Goal: Task Accomplishment & Management: Use online tool/utility

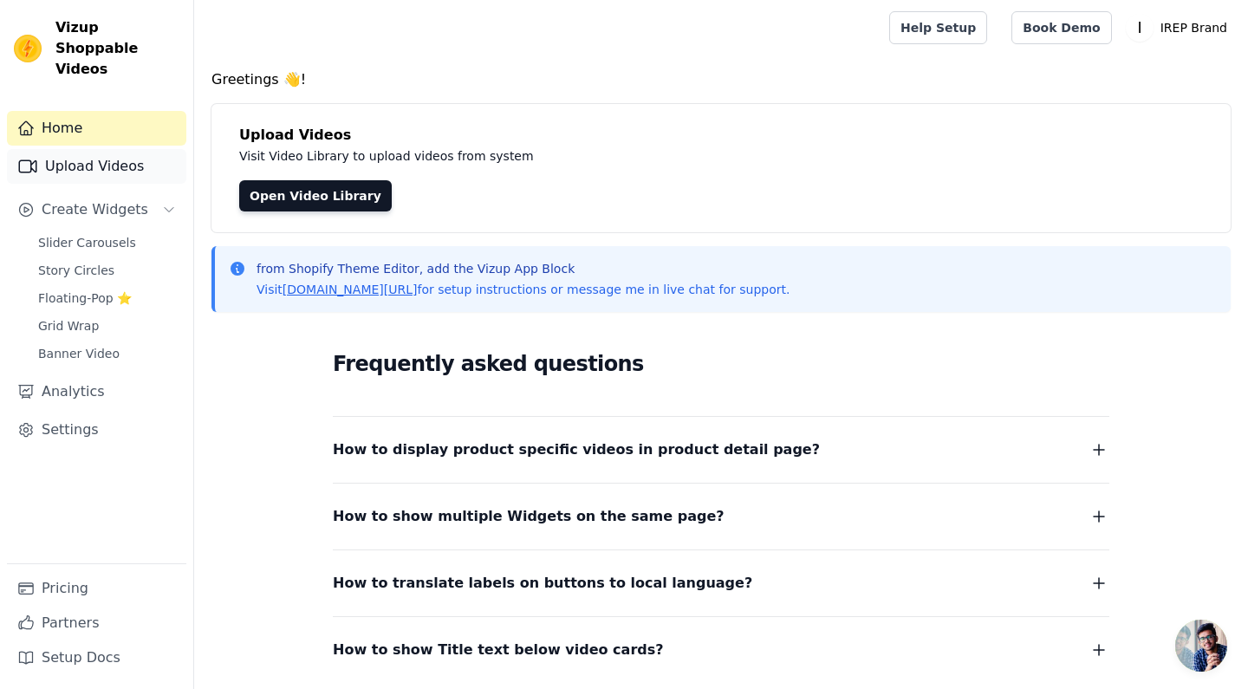
click at [88, 152] on link "Upload Videos" at bounding box center [96, 166] width 179 height 35
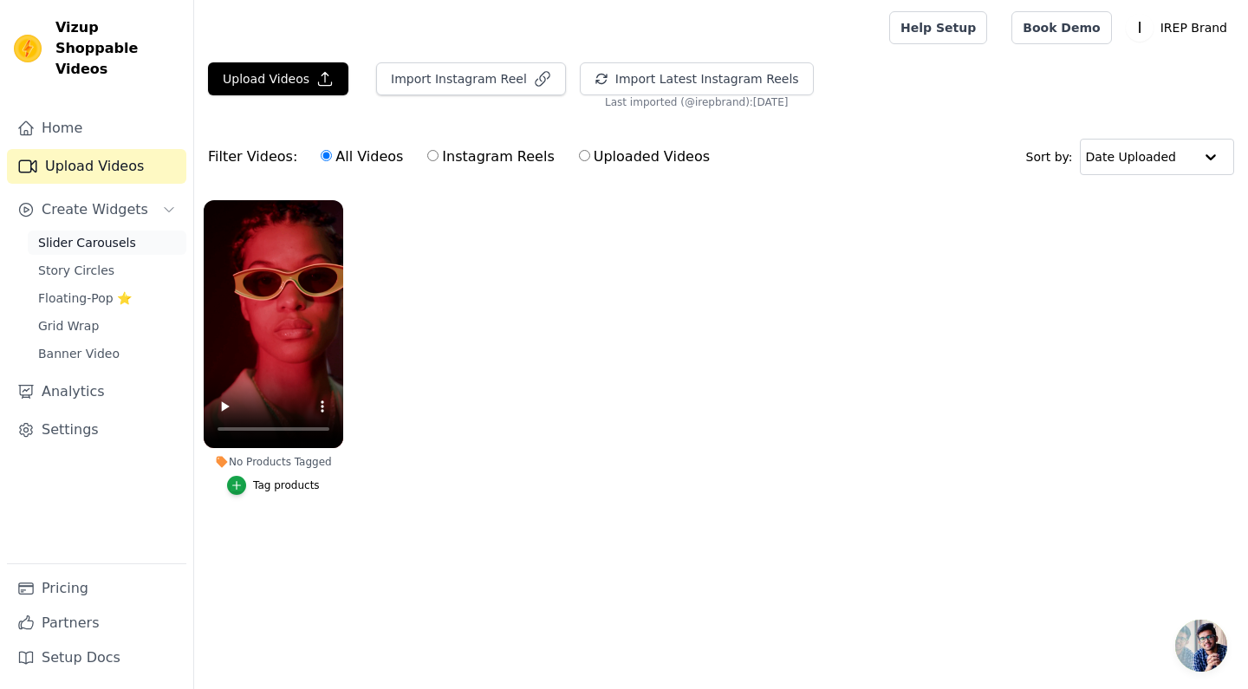
click at [112, 234] on span "Slider Carousels" at bounding box center [87, 242] width 98 height 17
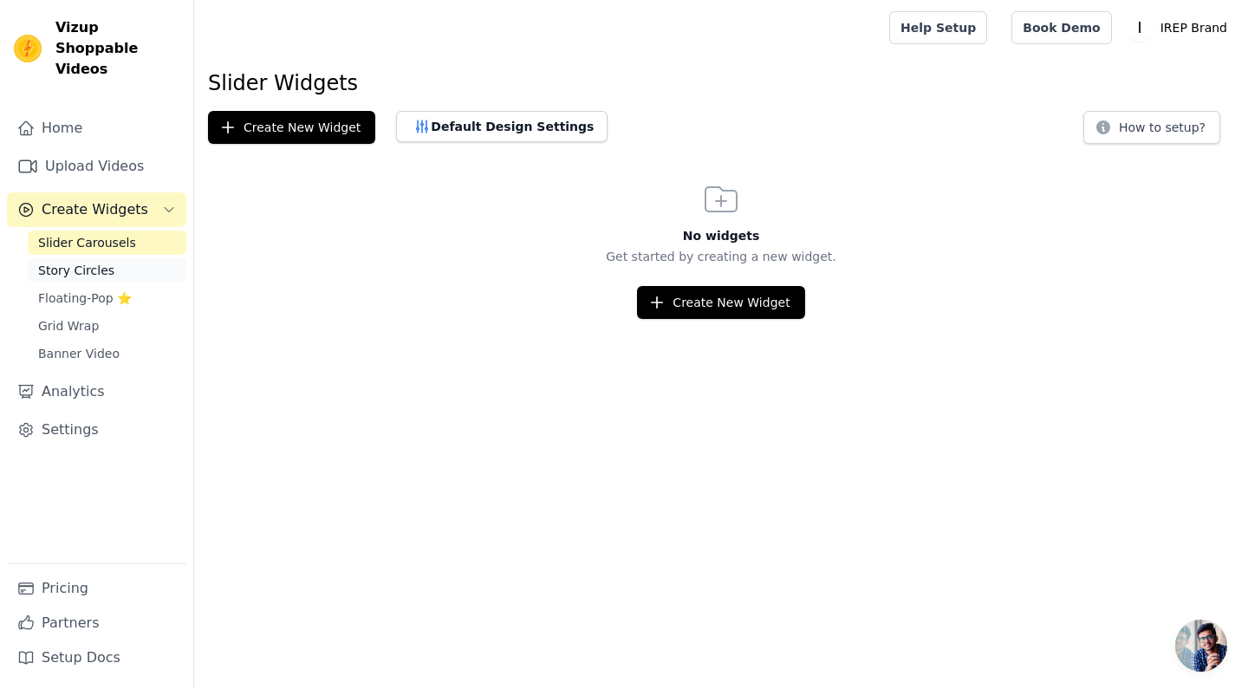
click at [88, 262] on span "Story Circles" at bounding box center [76, 270] width 76 height 17
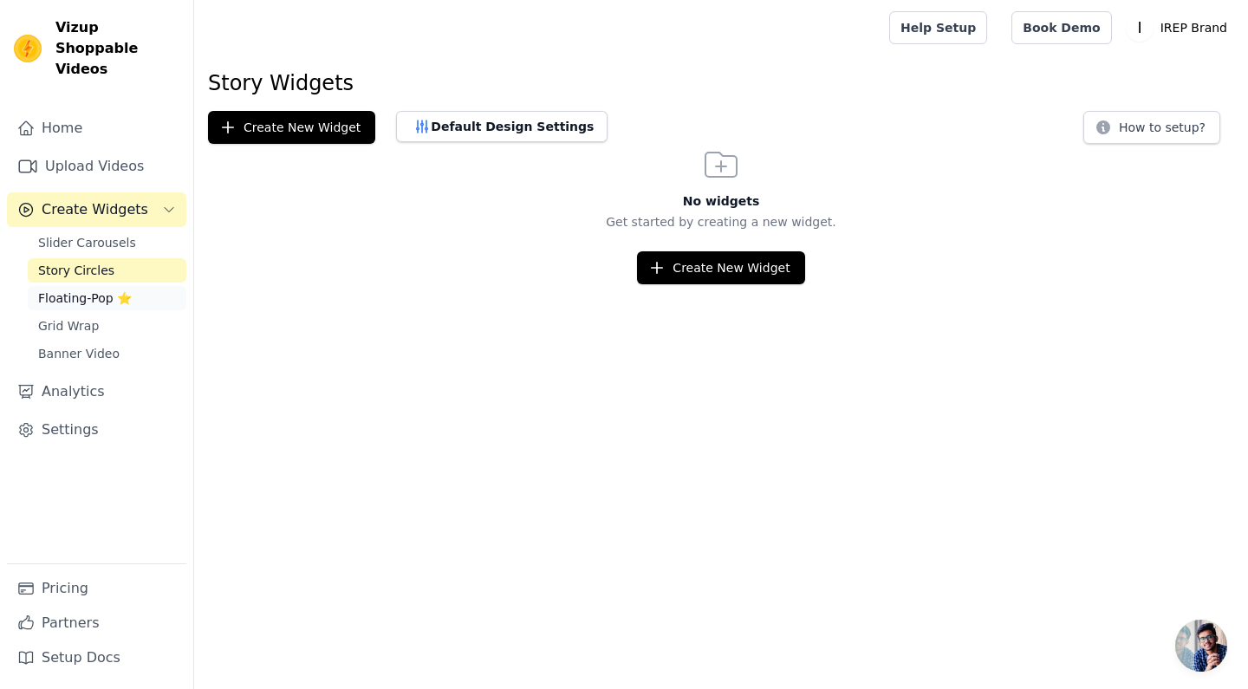
click at [88, 289] on span "Floating-Pop ⭐" at bounding box center [85, 297] width 94 height 17
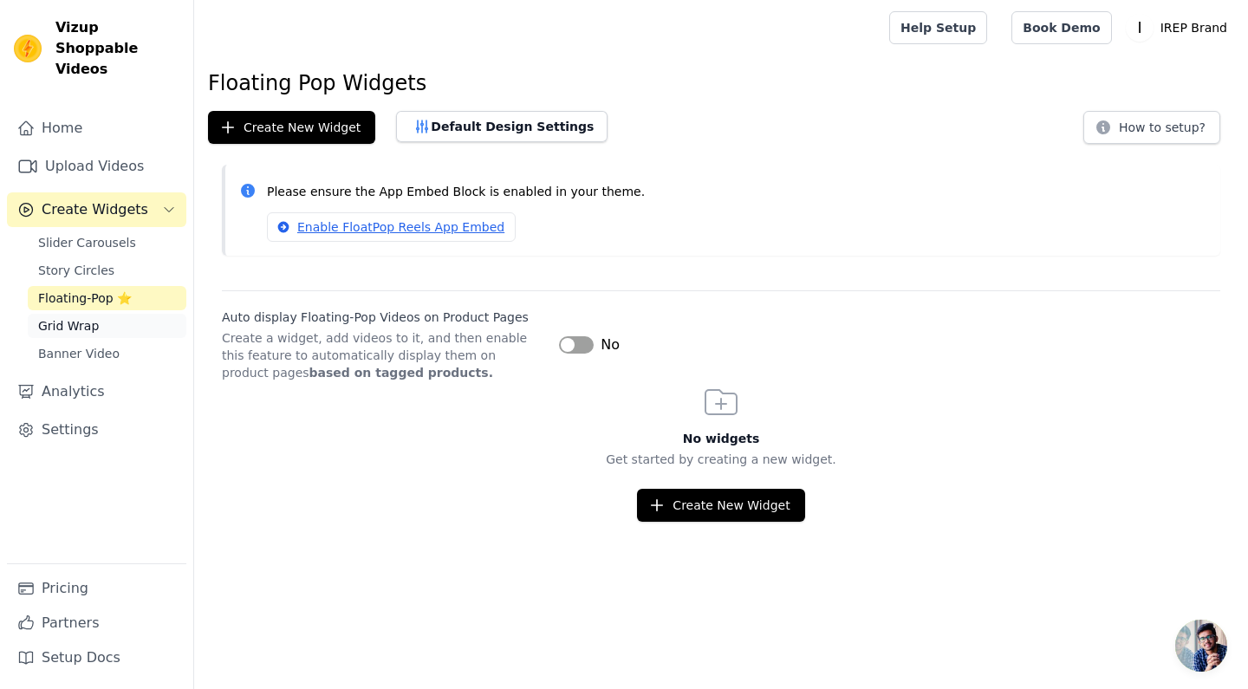
click at [78, 317] on span "Grid Wrap" at bounding box center [68, 325] width 61 height 17
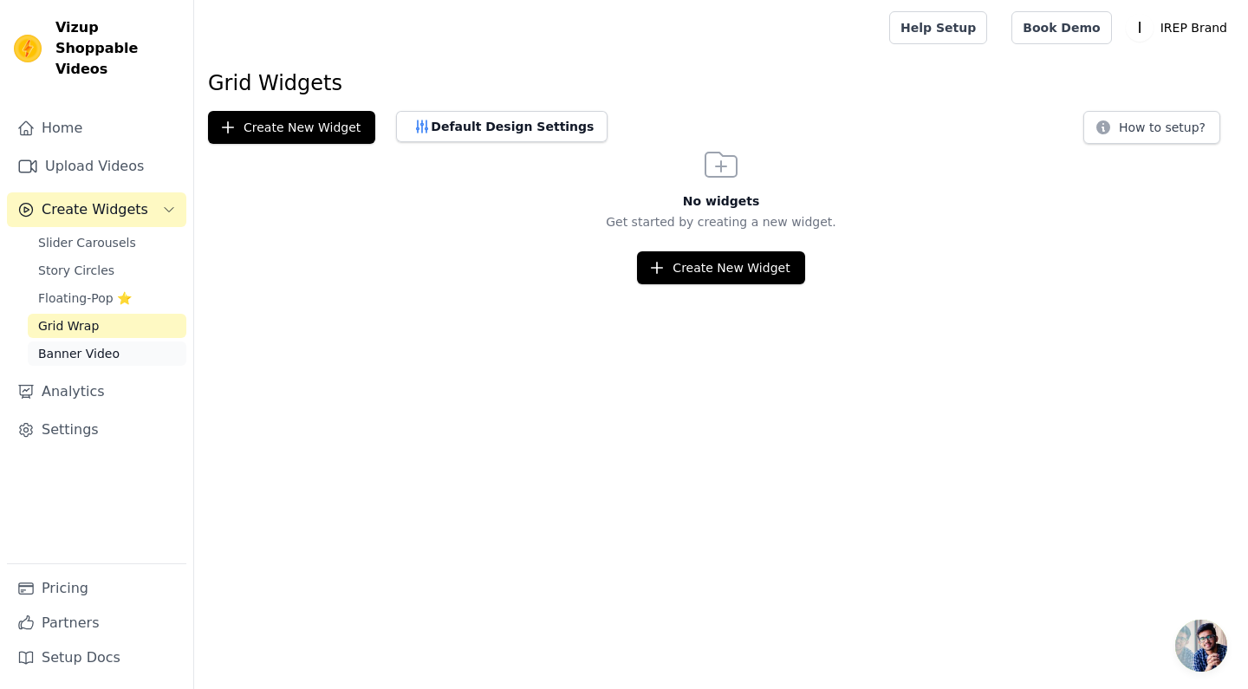
click at [73, 345] on span "Banner Video" at bounding box center [78, 353] width 81 height 17
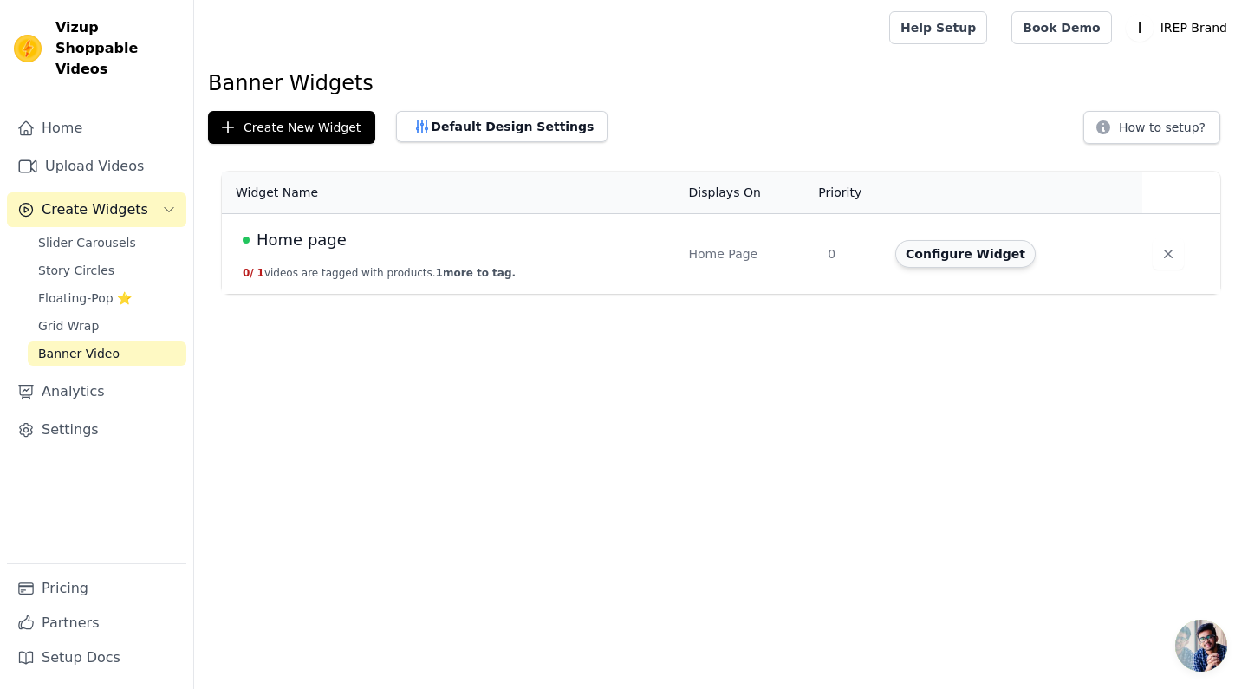
click at [958, 258] on button "Configure Widget" at bounding box center [965, 254] width 140 height 28
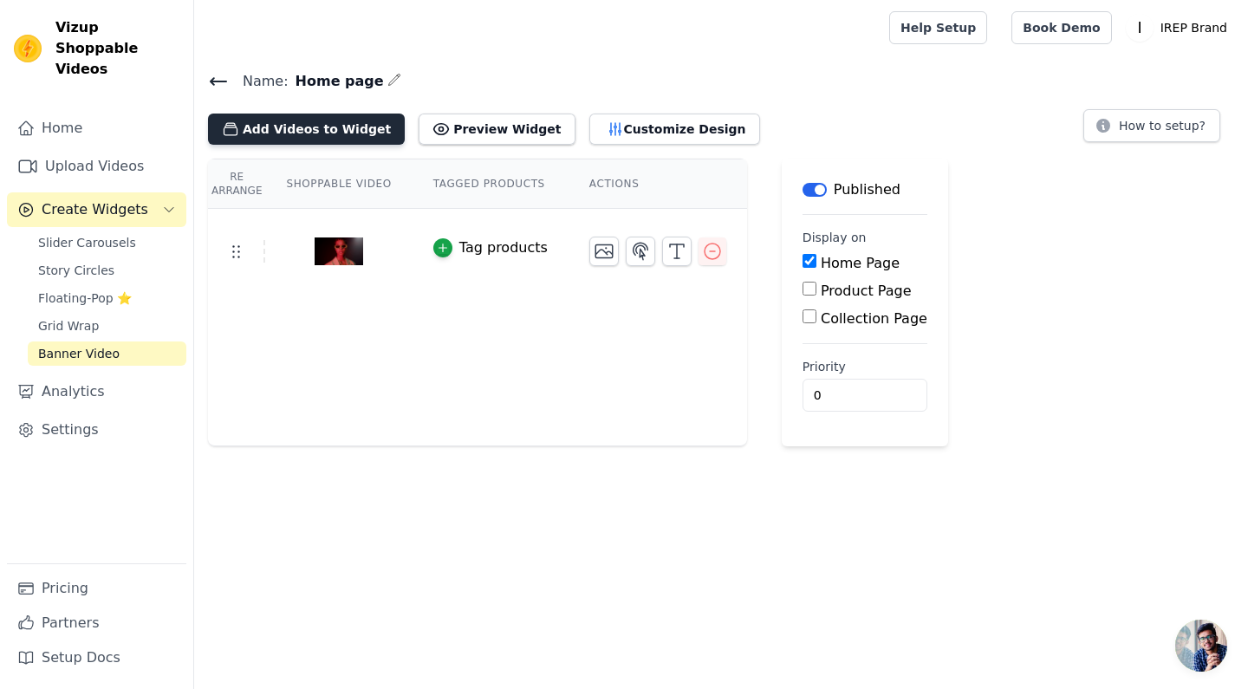
click at [307, 133] on button "Add Videos to Widget" at bounding box center [306, 129] width 197 height 31
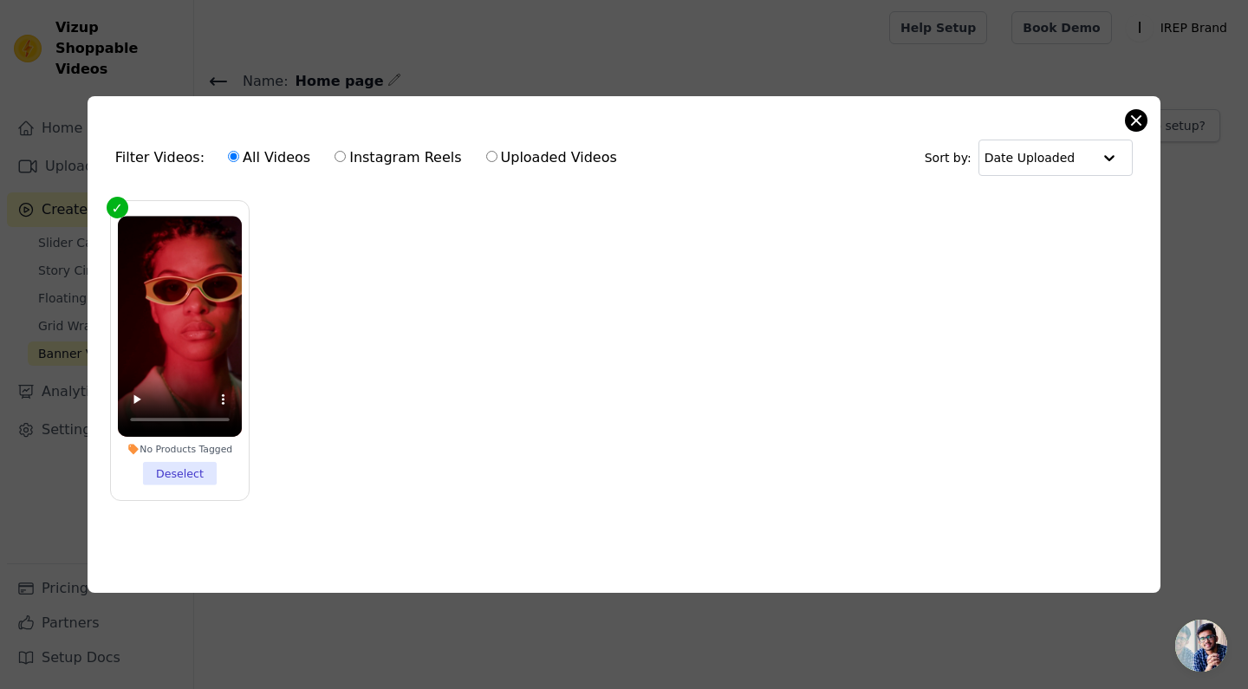
click at [1133, 115] on button "Close modal" at bounding box center [1135, 120] width 21 height 21
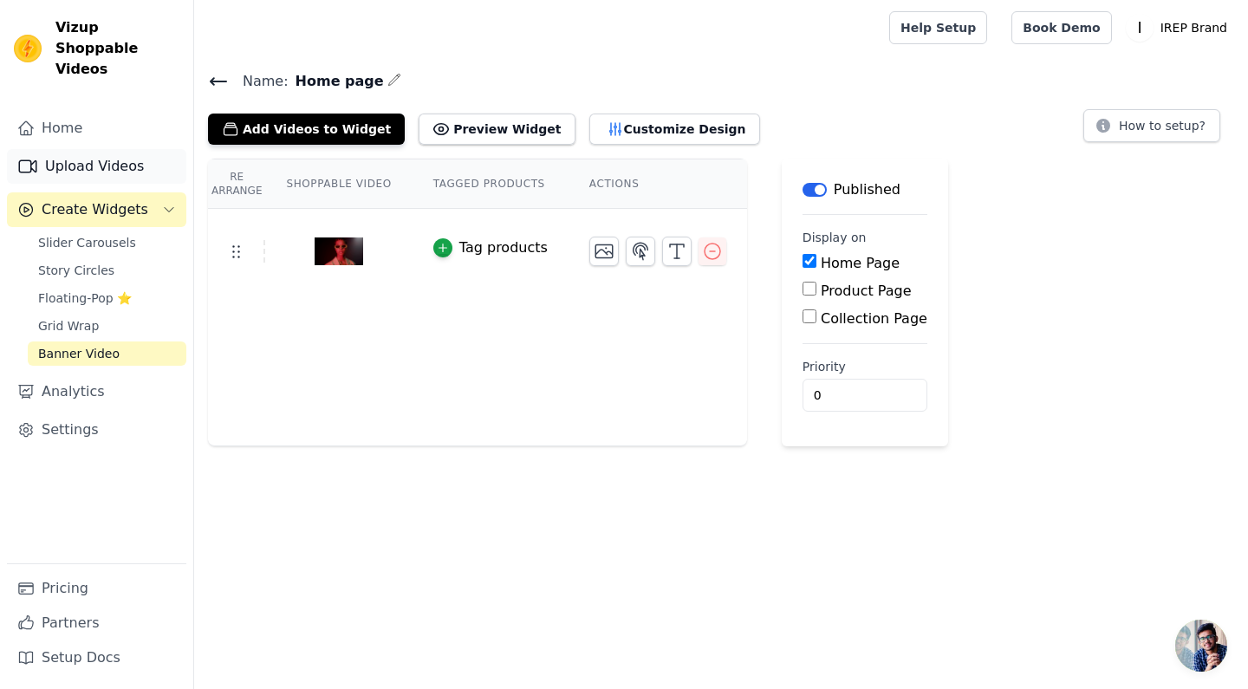
click at [114, 155] on link "Upload Videos" at bounding box center [96, 166] width 179 height 35
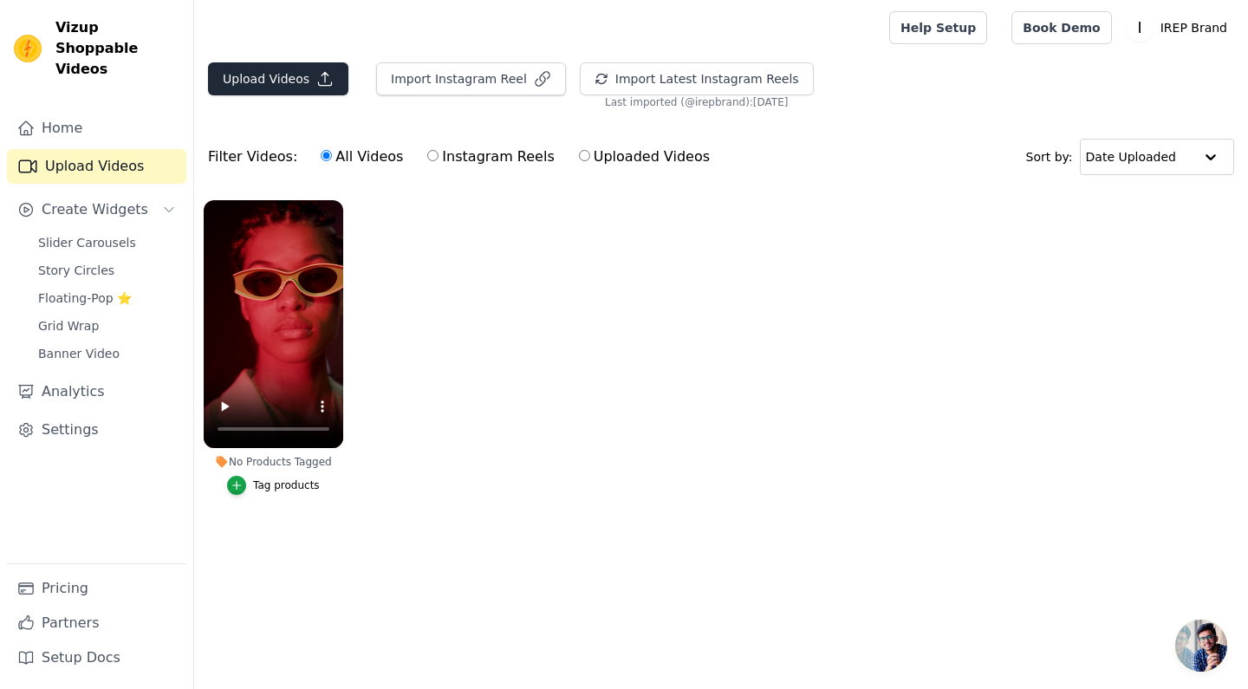
click at [264, 82] on button "Upload Videos" at bounding box center [278, 78] width 140 height 33
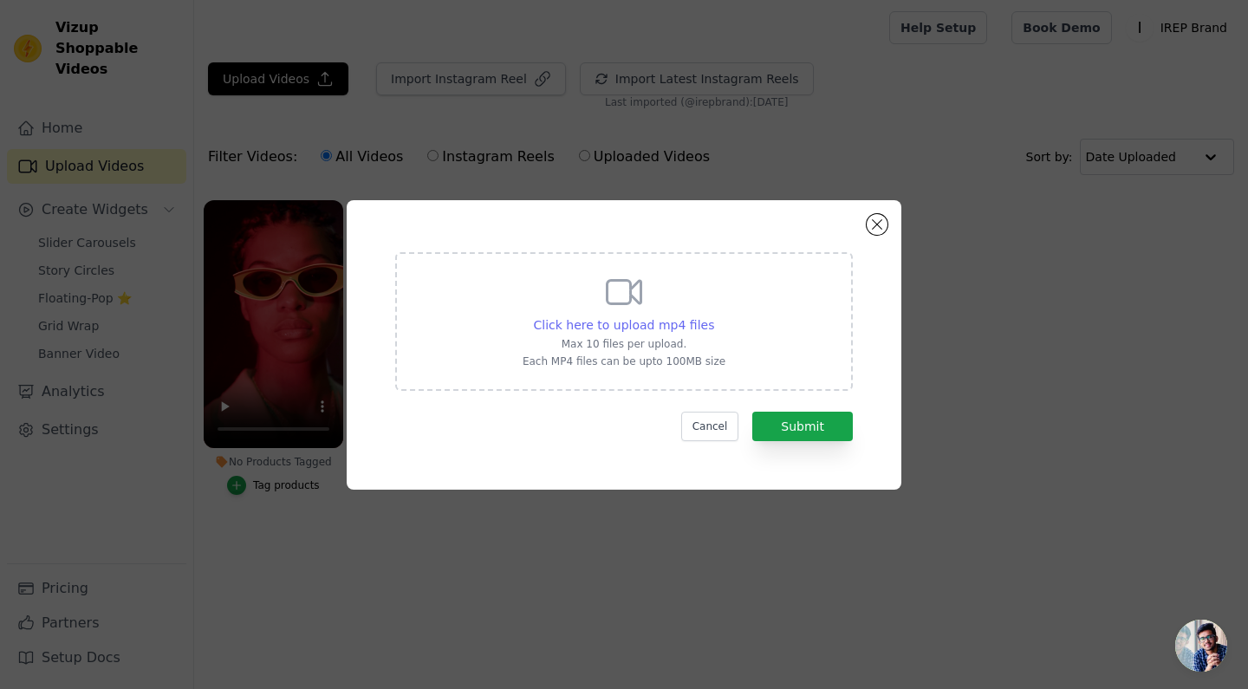
click at [579, 328] on span "Click here to upload mp4 files" at bounding box center [624, 325] width 181 height 14
click at [713, 316] on input "Click here to upload mp4 files Max 10 files per upload. Each MP4 files can be u…" at bounding box center [713, 315] width 1 height 1
click at [565, 321] on span "Click here to upload mp4 files" at bounding box center [624, 325] width 181 height 14
click at [713, 316] on input "Click here to upload mp4 files Max 10 files per upload. Each MP4 files can be u…" at bounding box center [713, 315] width 1 height 1
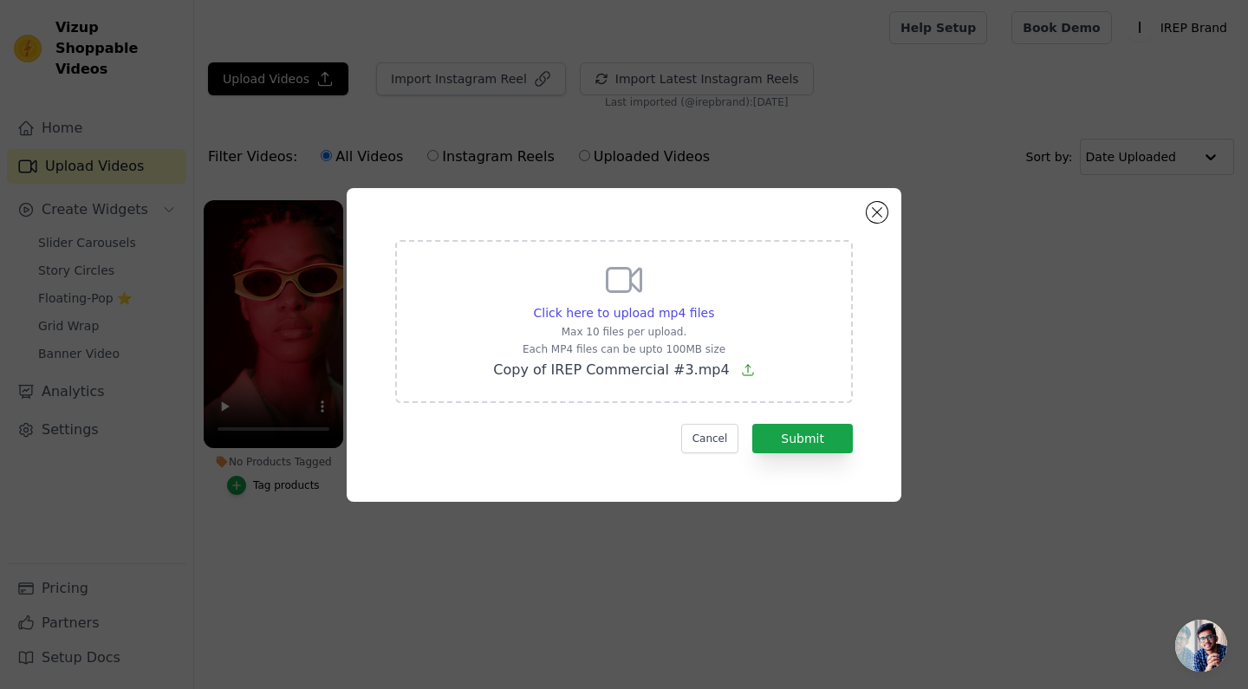
click at [741, 371] on icon at bounding box center [748, 370] width 14 height 14
click at [714, 304] on input "Click here to upload mp4 files Max 10 files per upload. Each MP4 files can be u…" at bounding box center [713, 303] width 1 height 1
type input "C:\fakepath\IREP Commercial August 2025 #3.mp4"
click at [791, 440] on button "Submit" at bounding box center [802, 438] width 101 height 29
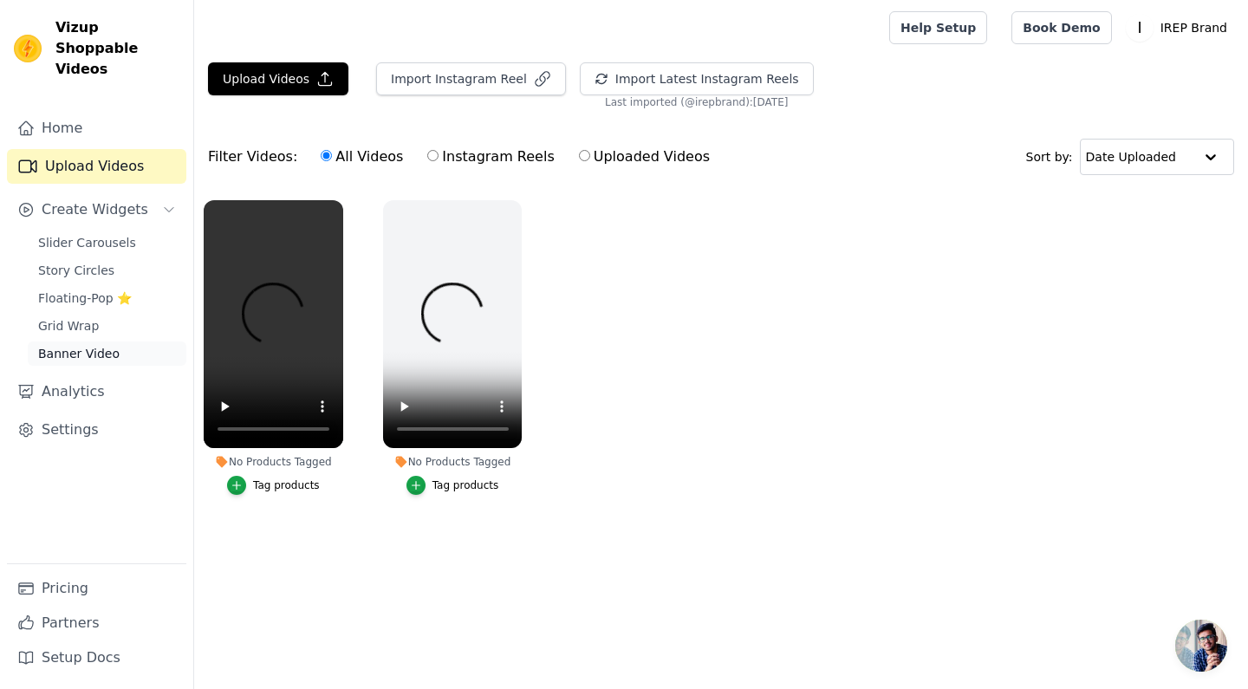
click at [96, 345] on span "Banner Video" at bounding box center [78, 353] width 81 height 17
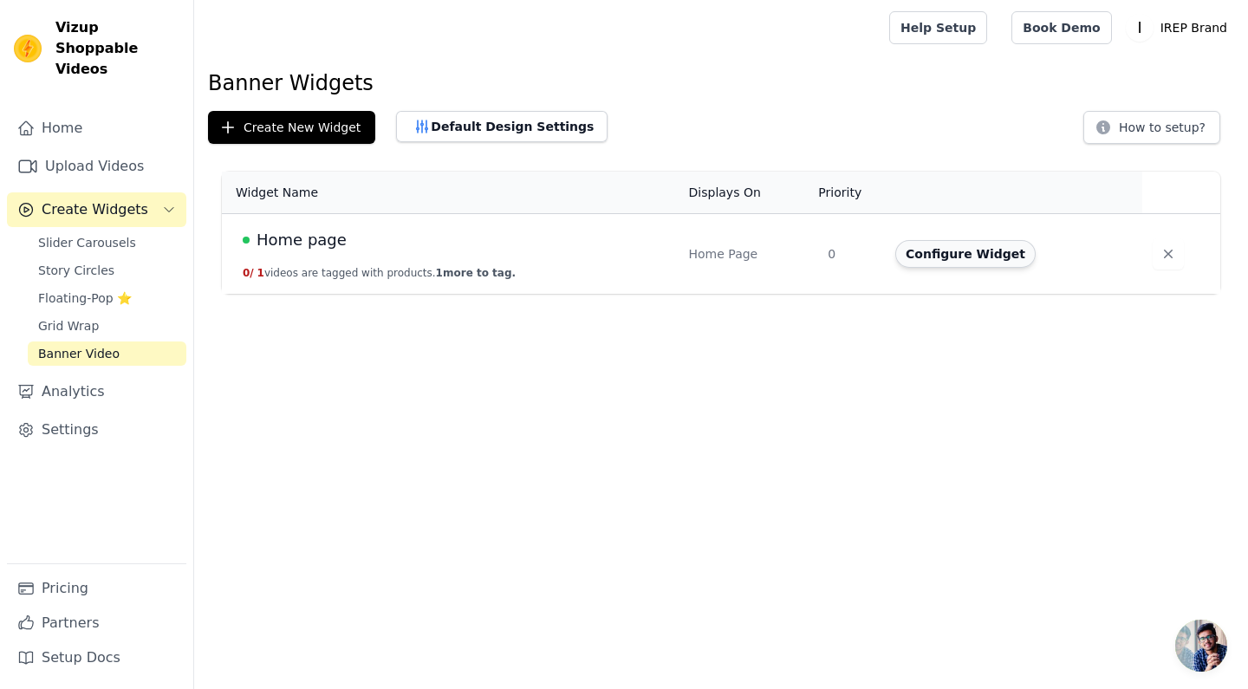
click at [931, 259] on button "Configure Widget" at bounding box center [965, 254] width 140 height 28
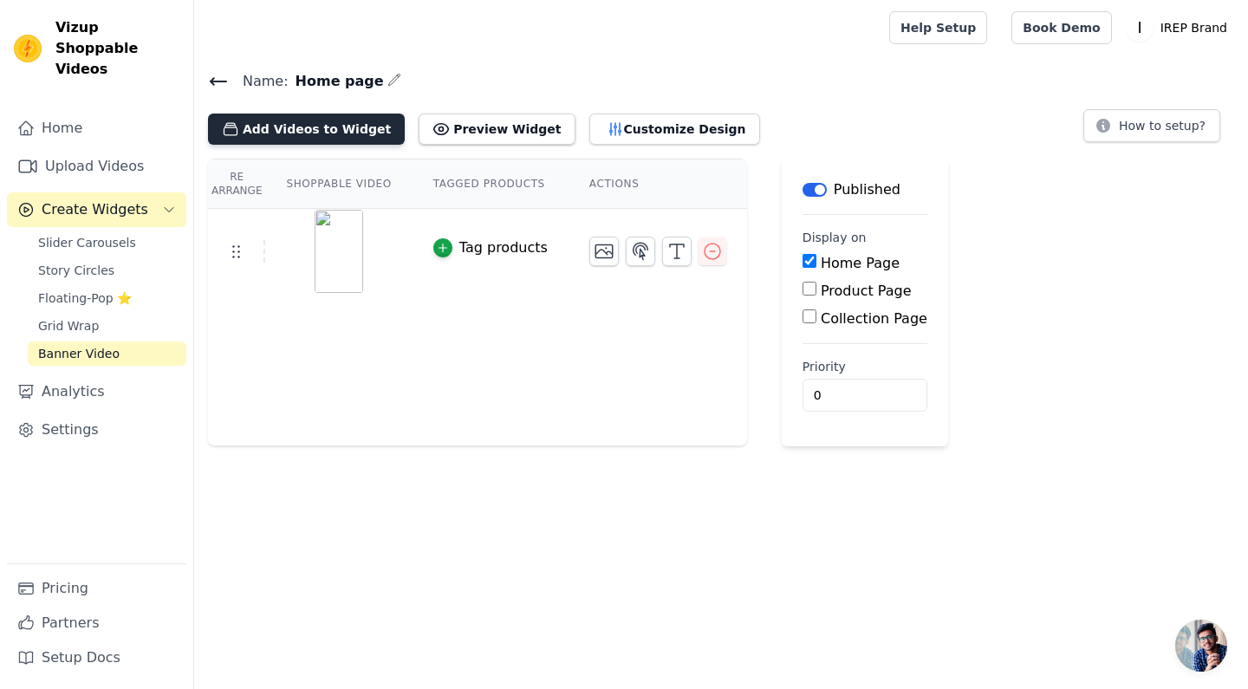
click at [357, 122] on button "Add Videos to Widget" at bounding box center [306, 129] width 197 height 31
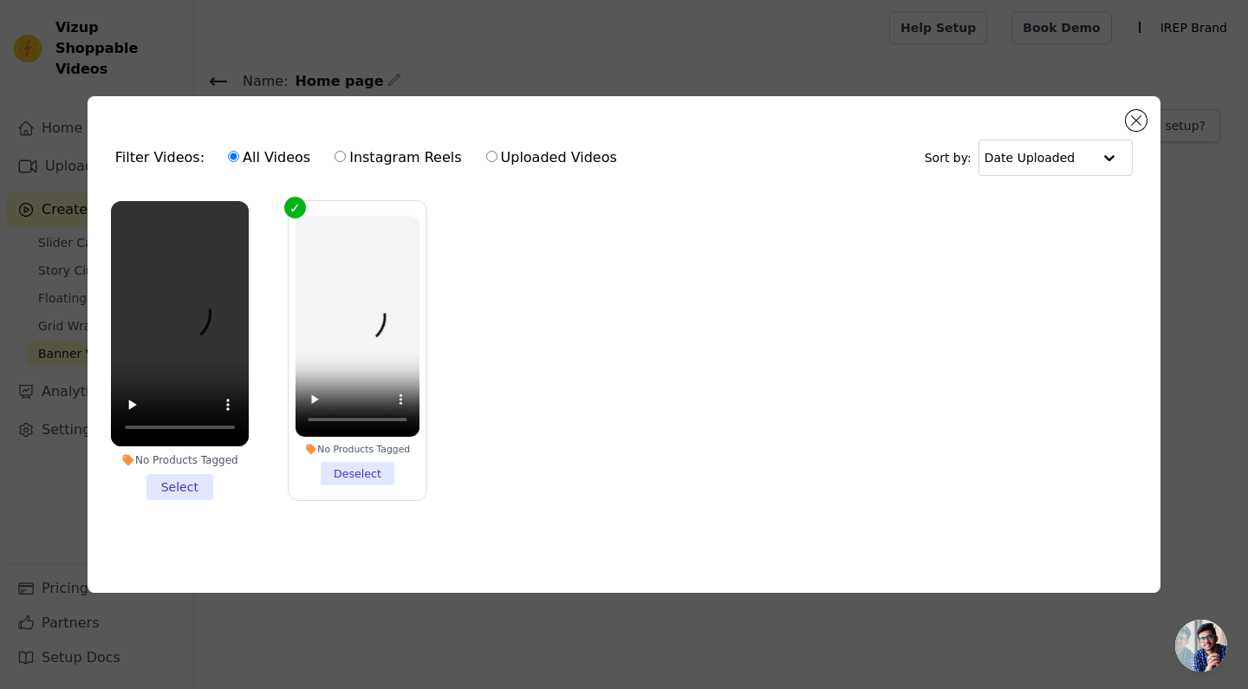
click at [526, 151] on label "Uploaded Videos" at bounding box center [551, 157] width 133 height 23
click at [497, 151] on input "Uploaded Videos" at bounding box center [491, 156] width 11 height 11
radio input "true"
click at [175, 377] on video at bounding box center [180, 323] width 138 height 245
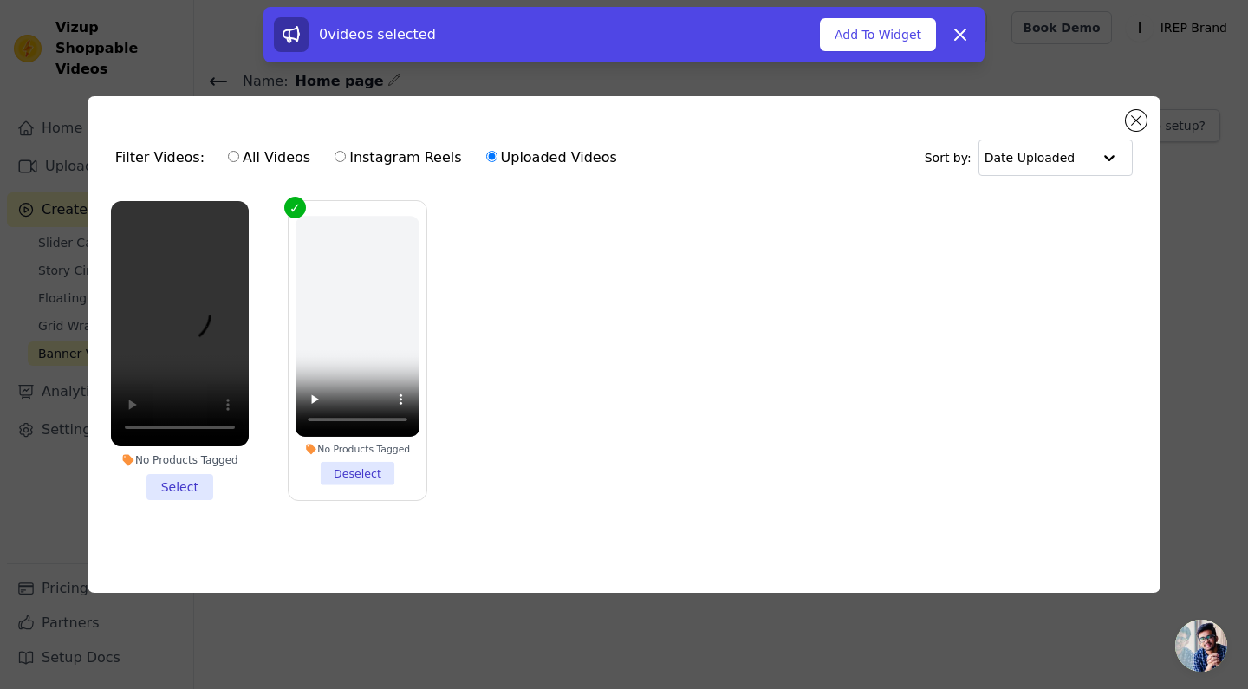
click at [185, 483] on li "No Products Tagged Select" at bounding box center [180, 350] width 138 height 299
click at [0, 0] on input "No Products Tagged Select" at bounding box center [0, 0] width 0 height 0
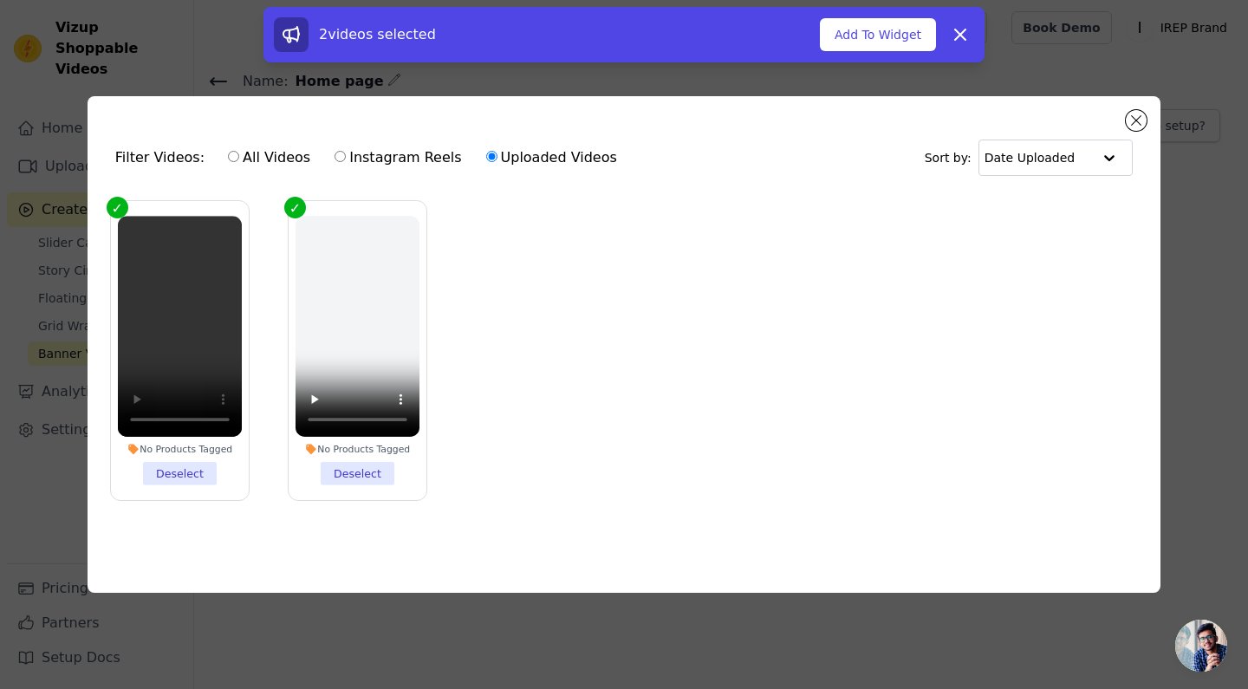
click at [343, 477] on li "No Products Tagged Deselect" at bounding box center [357, 350] width 124 height 269
click at [0, 0] on input "No Products Tagged Deselect" at bounding box center [0, 0] width 0 height 0
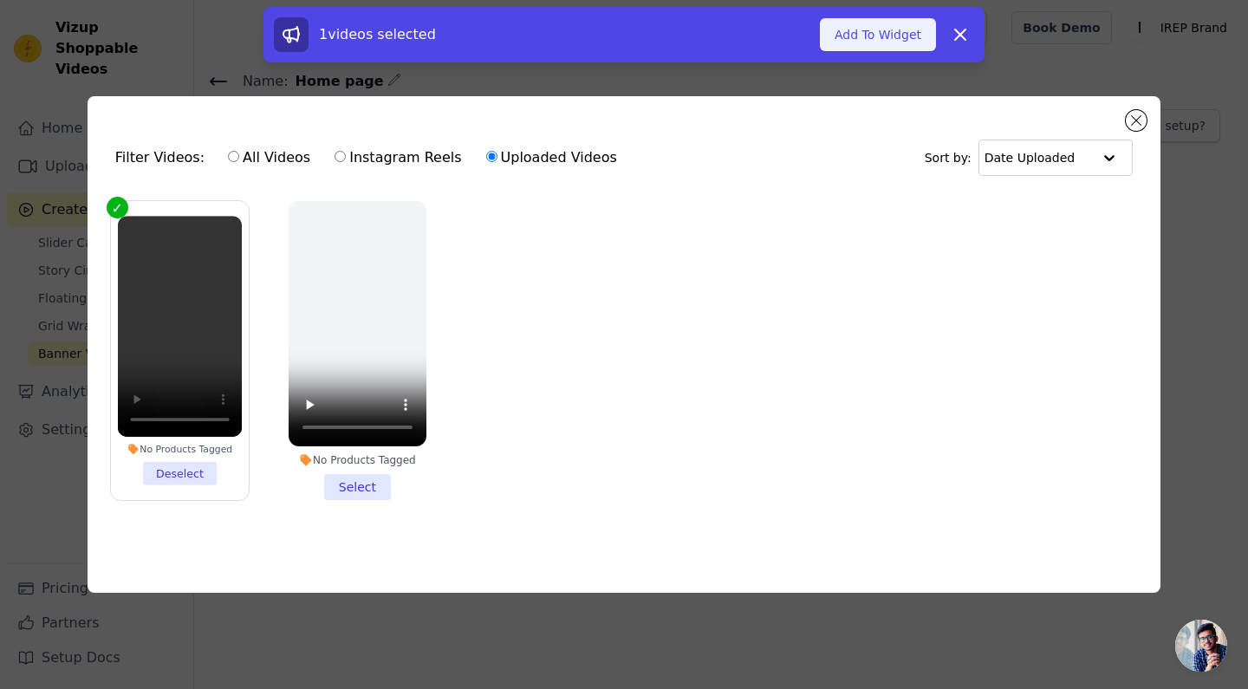
click at [873, 36] on button "Add To Widget" at bounding box center [878, 34] width 116 height 33
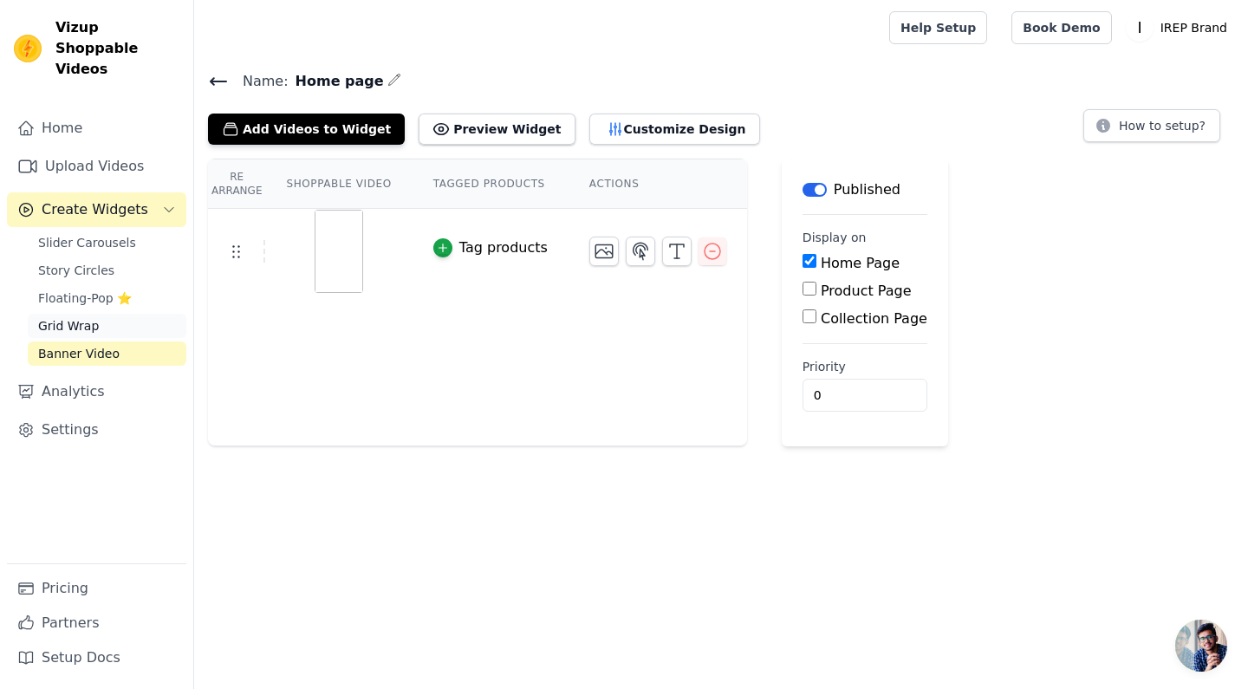
click at [75, 317] on span "Grid Wrap" at bounding box center [68, 325] width 61 height 17
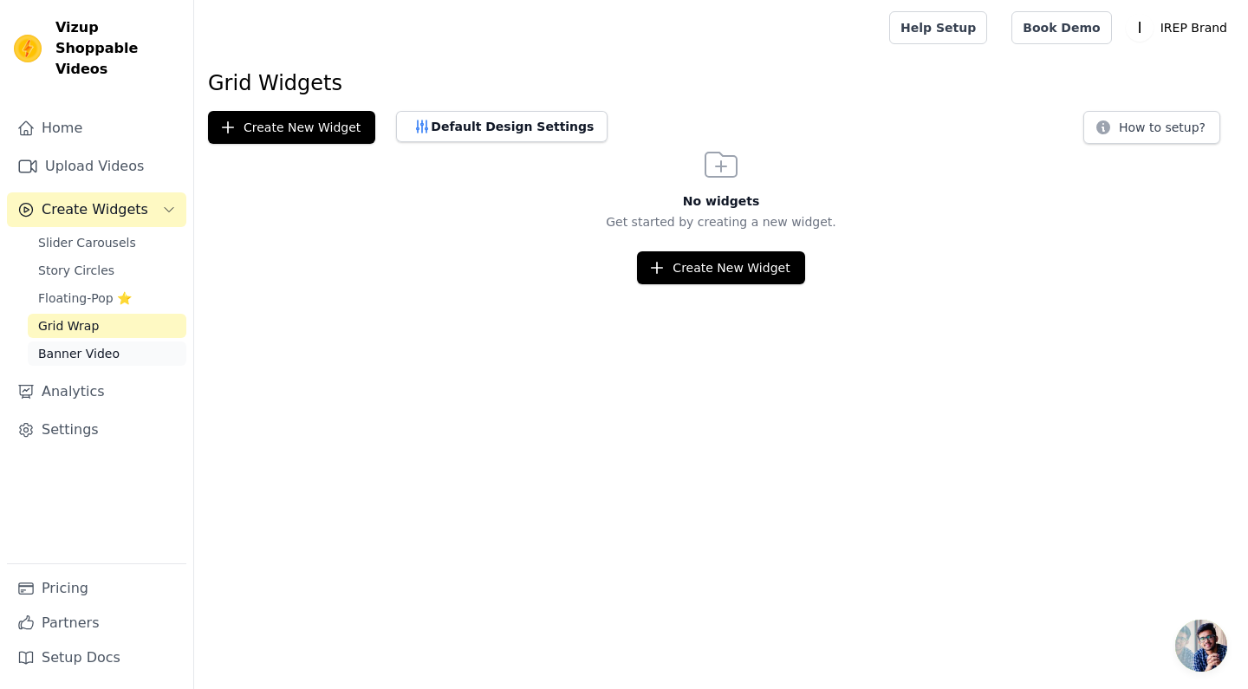
click at [80, 345] on span "Banner Video" at bounding box center [78, 353] width 81 height 17
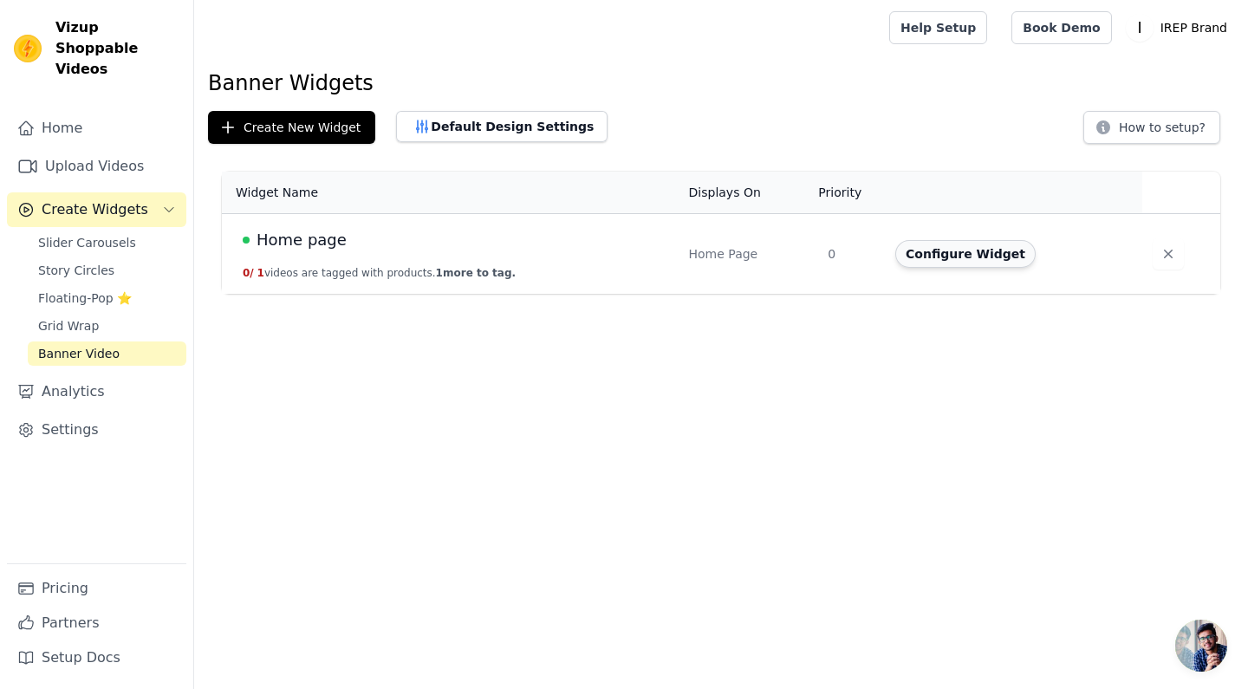
click at [939, 257] on button "Configure Widget" at bounding box center [965, 254] width 140 height 28
